Goal: Task Accomplishment & Management: Manage account settings

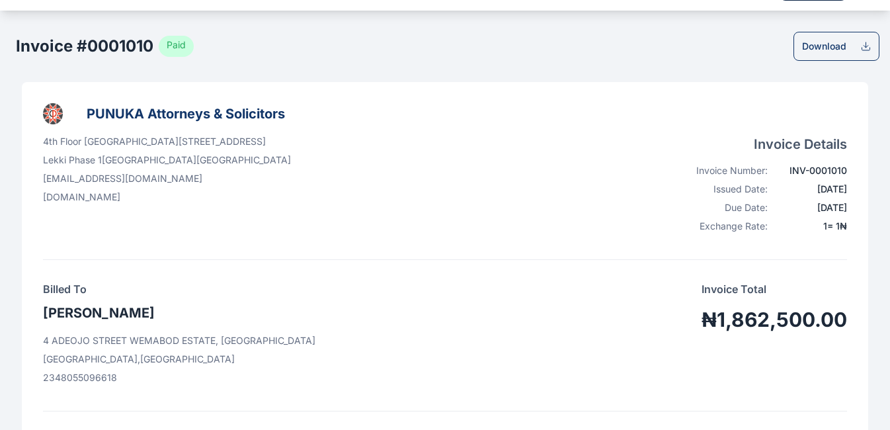
scroll to position [38, 0]
click at [387, 48] on icon at bounding box center [865, 47] width 11 height 11
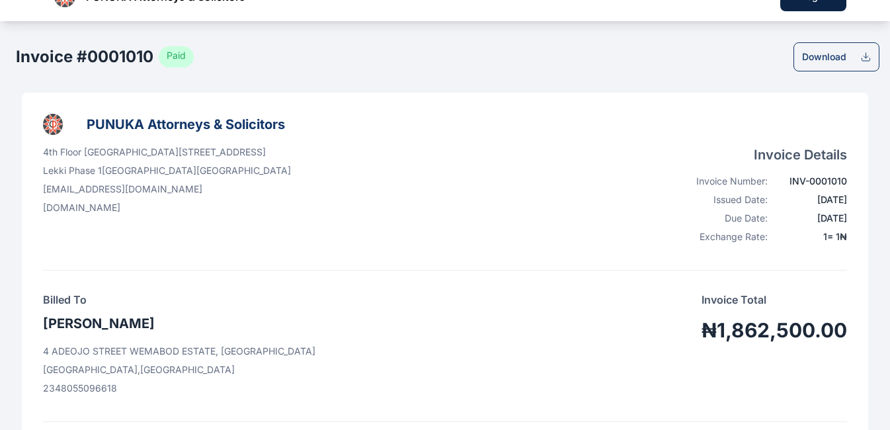
scroll to position [22, 0]
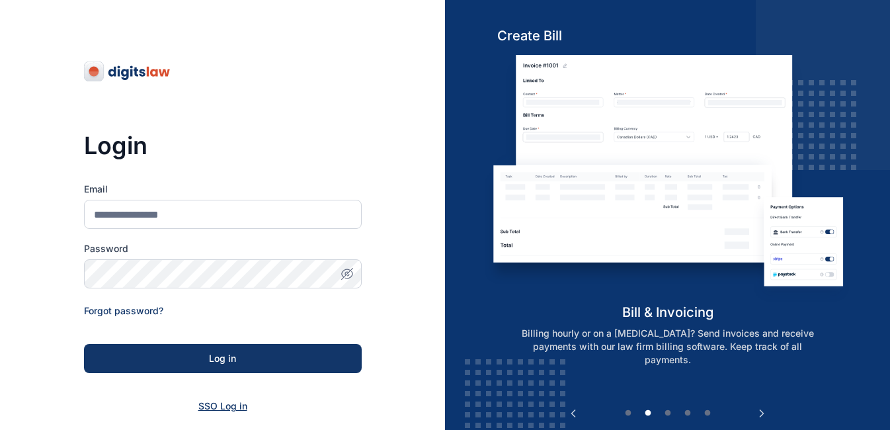
click at [221, 407] on span "SSO Log in" at bounding box center [222, 405] width 49 height 11
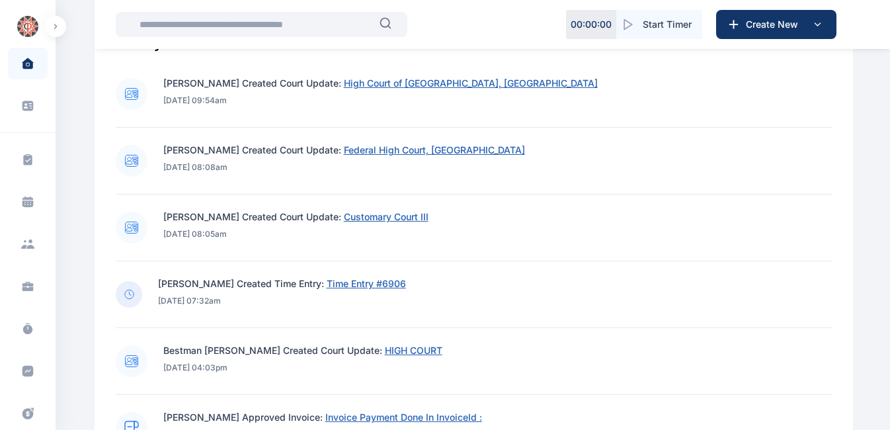
scroll to position [536, 0]
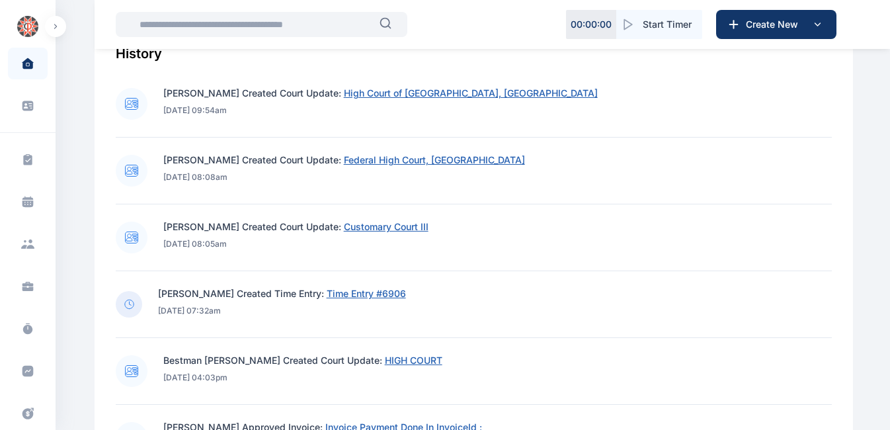
click at [303, 26] on input "text" at bounding box center [256, 24] width 248 height 26
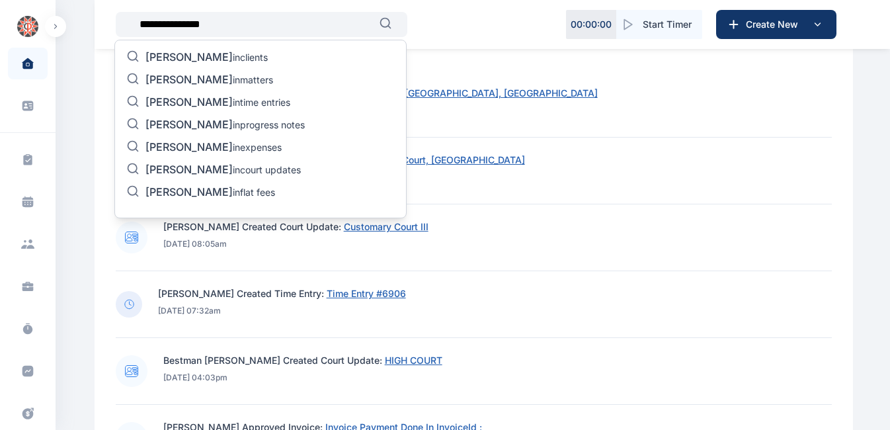
type input "**********"
click at [246, 61] on p "hassan kolawole in clients" at bounding box center [206, 58] width 122 height 16
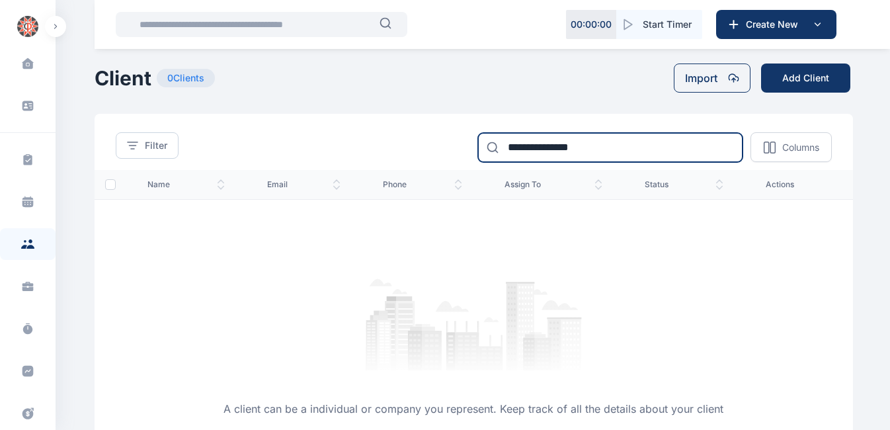
click at [545, 155] on input "**********" at bounding box center [610, 147] width 264 height 29
type input "**********"
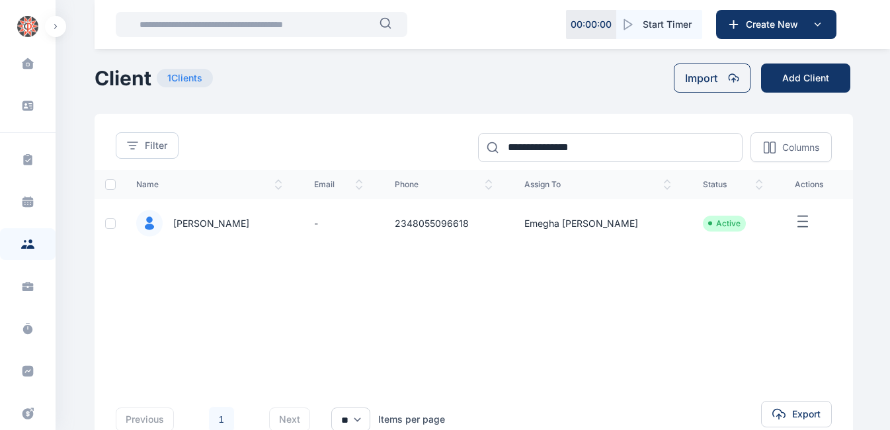
click at [274, 226] on span "[PERSON_NAME]" at bounding box center [209, 223] width 146 height 27
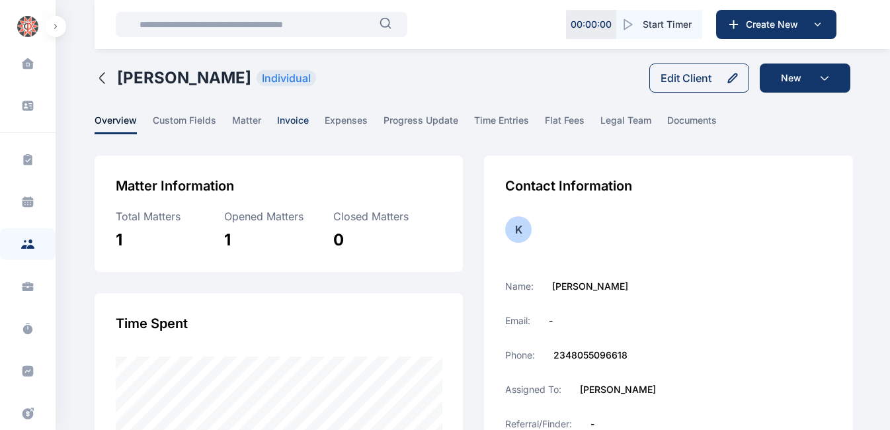
click at [290, 118] on span "invoice" at bounding box center [293, 124] width 32 height 20
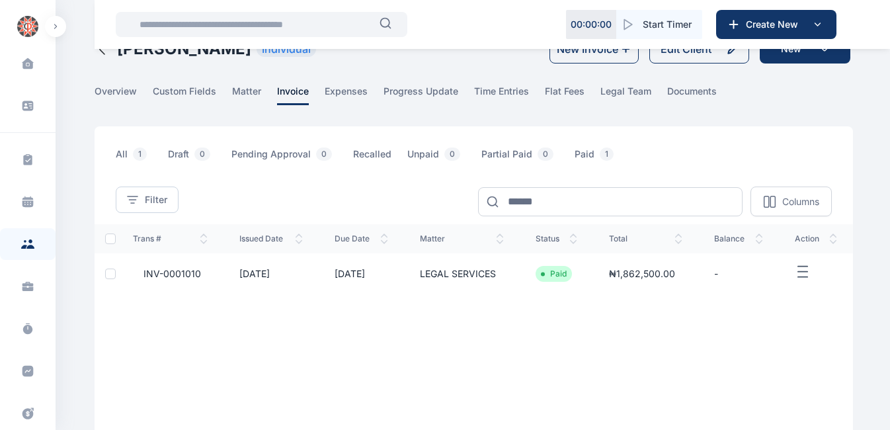
scroll to position [30, 0]
click at [800, 272] on icon "button" at bounding box center [803, 270] width 16 height 17
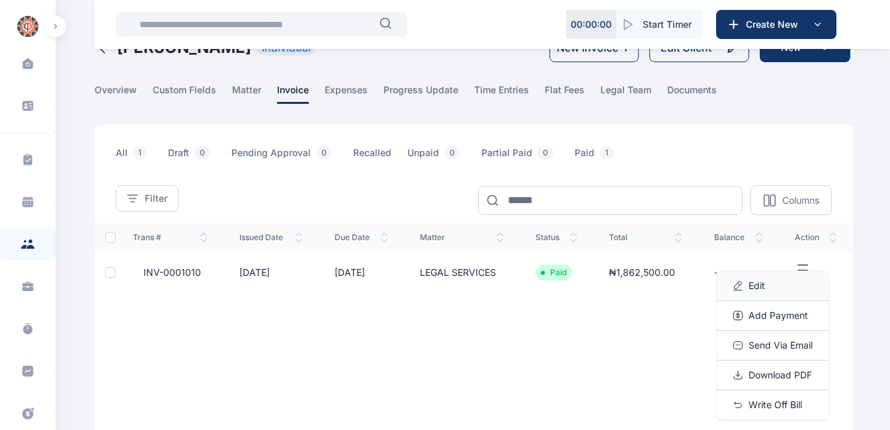
click at [754, 290] on span "Edit" at bounding box center [756, 285] width 17 height 13
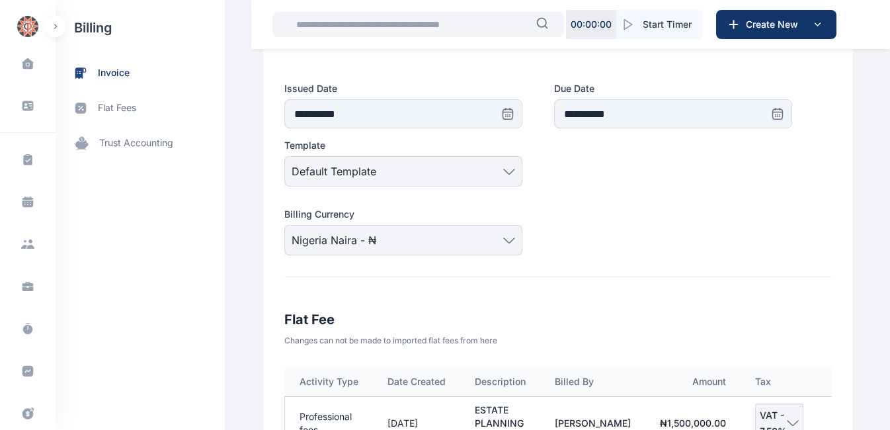
scroll to position [258, 0]
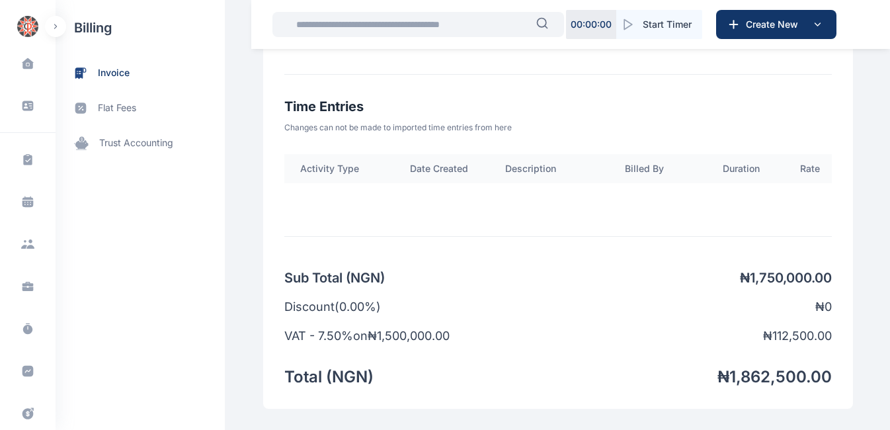
scroll to position [979, 0]
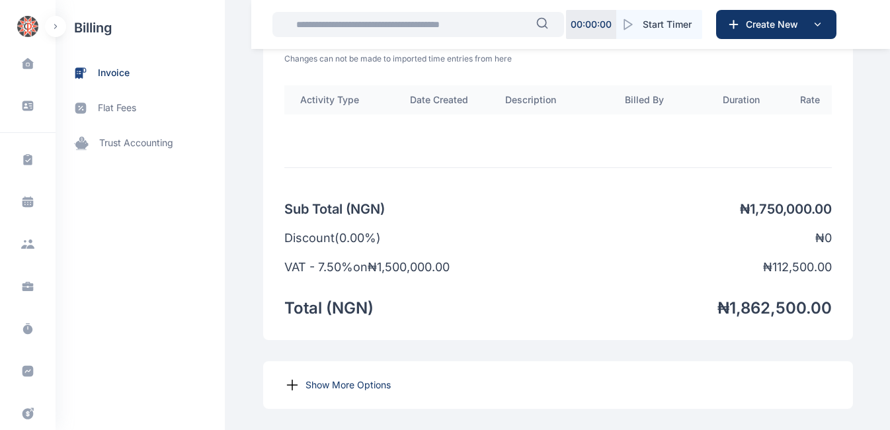
click at [600, 219] on div "Sub Total ( NGN ) ₦ 1,750,000.00 Discount( 0.00 %) ₦ 0 VAT - 7.50% on ₦ 1,500,0…" at bounding box center [557, 259] width 547 height 119
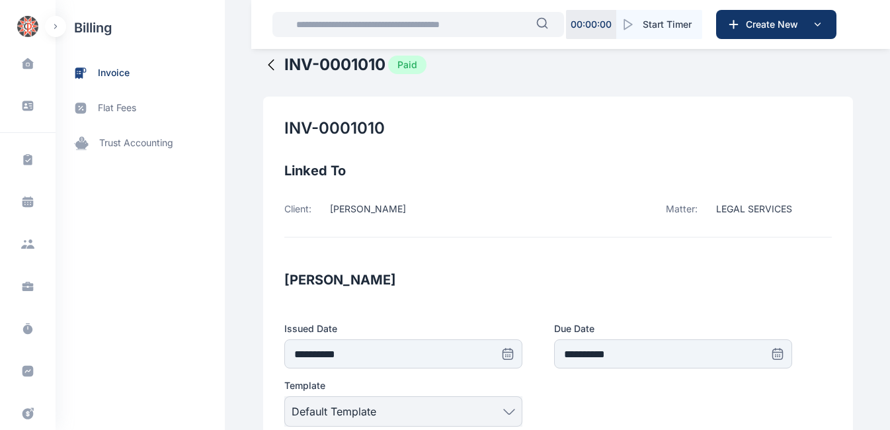
scroll to position [0, 0]
